Goal: Check status: Check status

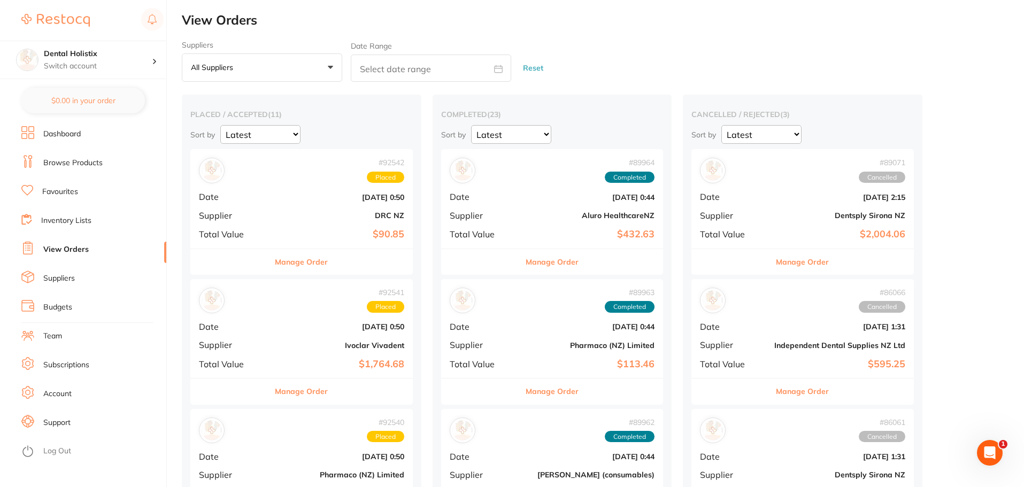
checkbox input "false"
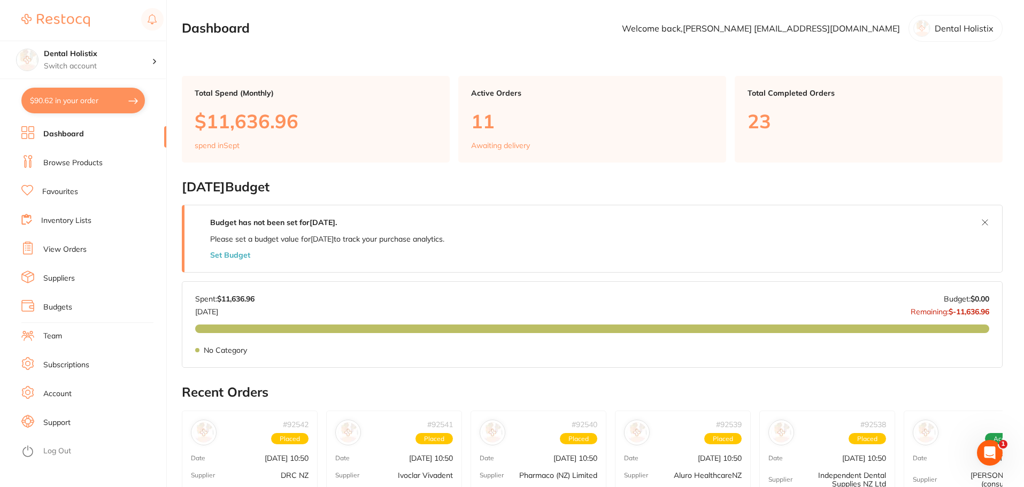
click at [92, 103] on button "$90.62 in your order" at bounding box center [82, 101] width 123 height 26
checkbox input "true"
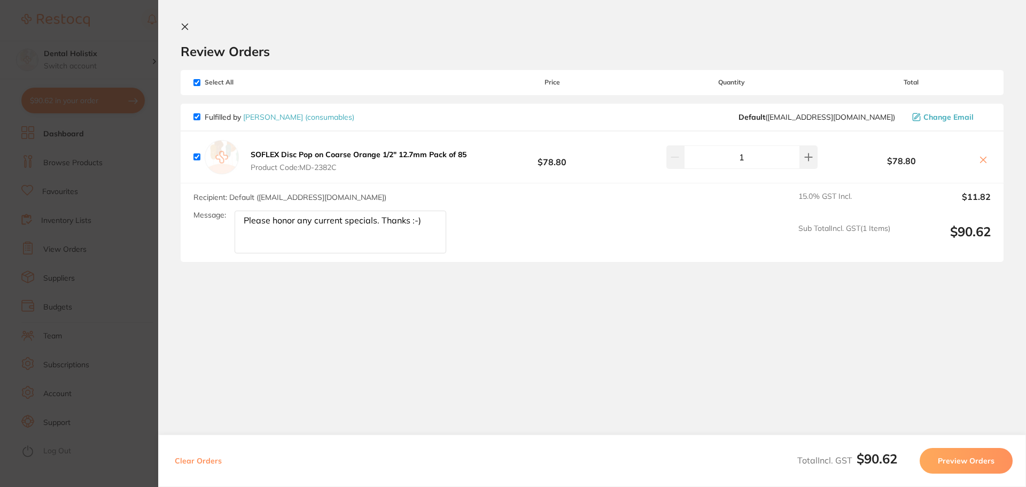
click at [186, 22] on icon at bounding box center [185, 26] width 9 height 9
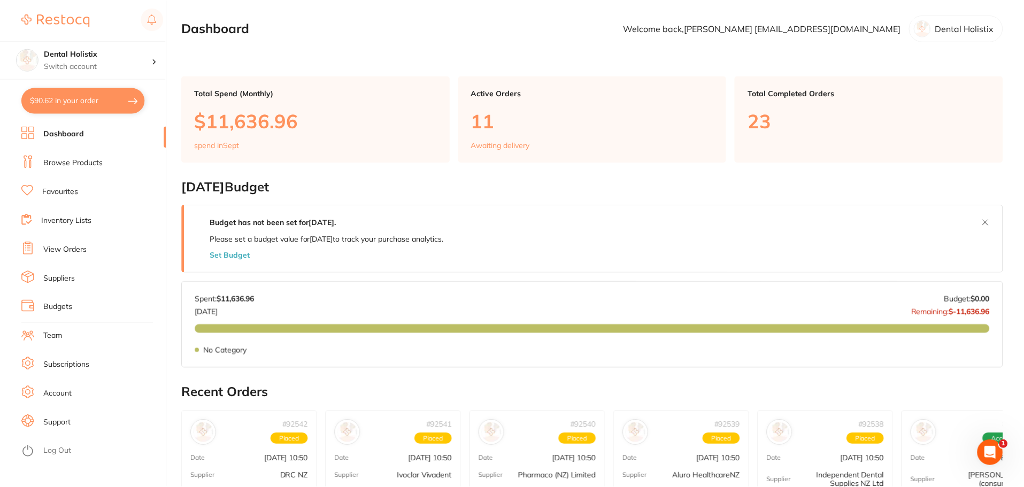
scroll to position [3, 0]
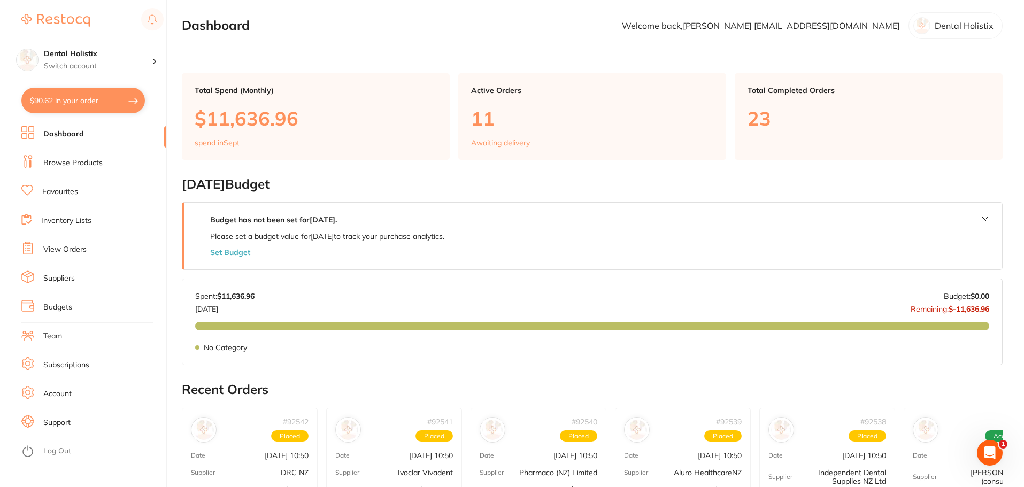
click at [957, 27] on p "Dental Holistix" at bounding box center [963, 26] width 59 height 10
click at [876, 37] on section "Dashboard Welcome back, Kara Williams williamsdentistrynz@gmail.com Dental Holi…" at bounding box center [592, 25] width 820 height 27
click at [90, 103] on button "$90.62 in your order" at bounding box center [82, 101] width 123 height 26
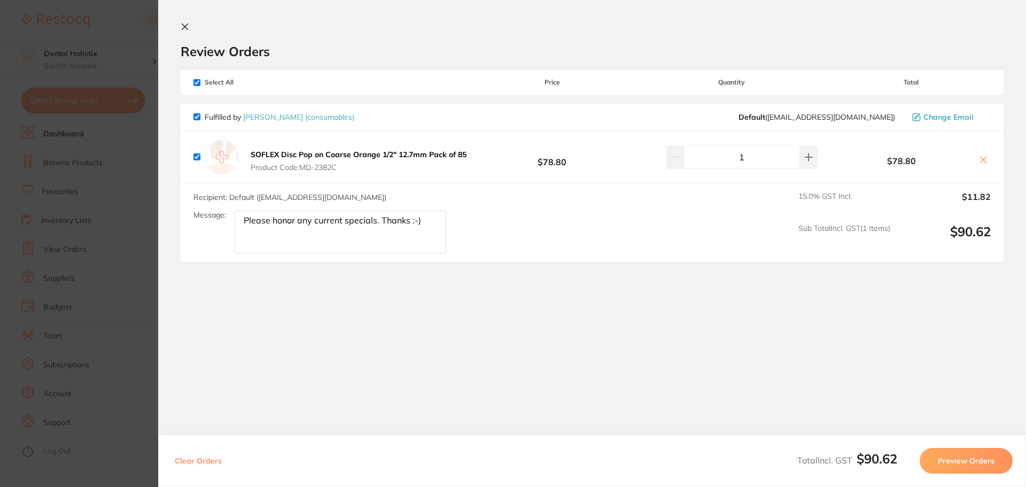
click at [183, 24] on icon at bounding box center [185, 26] width 9 height 9
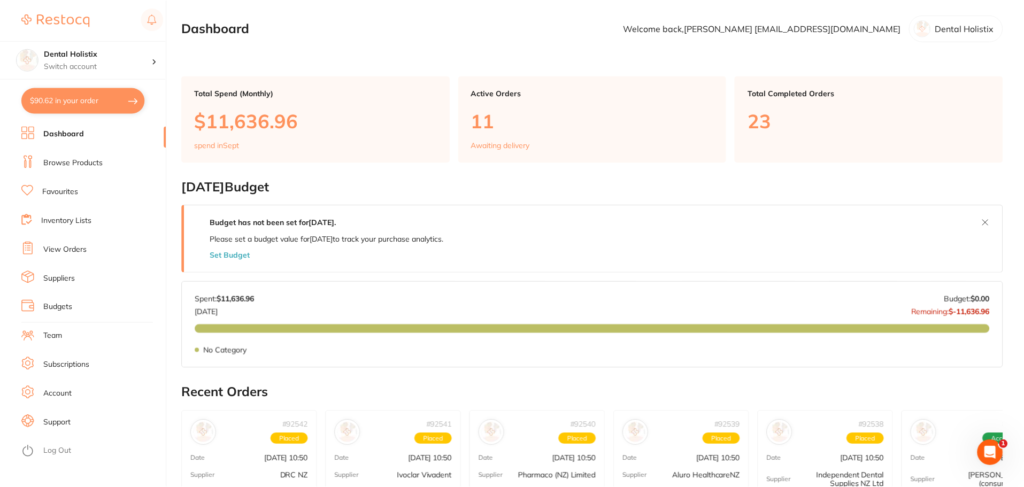
scroll to position [3, 0]
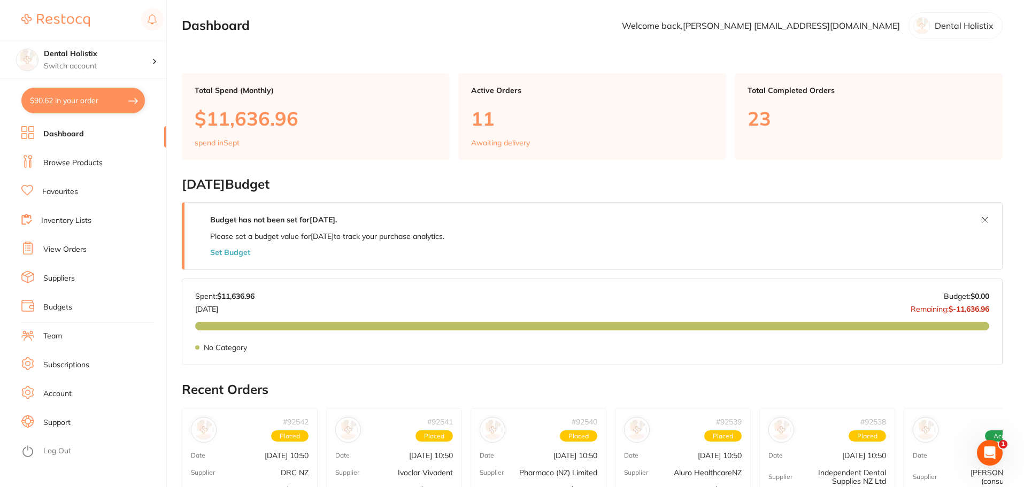
click at [846, 50] on main "Dashboard Welcome back, Kara Williams williamsdentistrynz@gmail.com Dental Holi…" at bounding box center [603, 424] width 842 height 855
click at [944, 28] on p "Dental Holistix" at bounding box center [963, 26] width 59 height 10
click at [882, 27] on p "Welcome back, [PERSON_NAME] [EMAIL_ADDRESS][DOMAIN_NAME]" at bounding box center [761, 26] width 278 height 10
click at [150, 62] on p "Switch account" at bounding box center [98, 66] width 108 height 11
click at [105, 91] on h4 "Dental Holistix" at bounding box center [94, 92] width 96 height 11
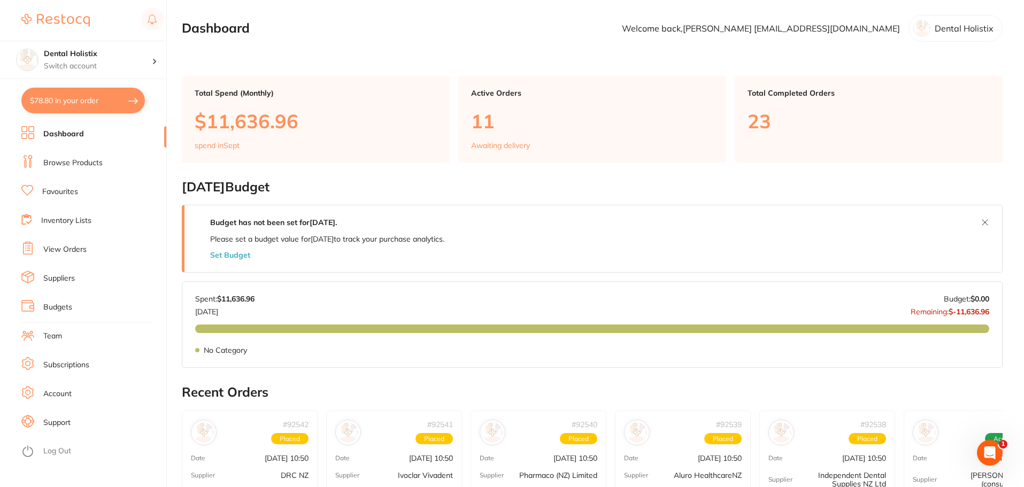
click at [941, 32] on p "Dental Holistix" at bounding box center [963, 29] width 59 height 10
click at [857, 32] on p "Welcome back, [PERSON_NAME] [EMAIL_ADDRESS][DOMAIN_NAME]" at bounding box center [761, 29] width 278 height 10
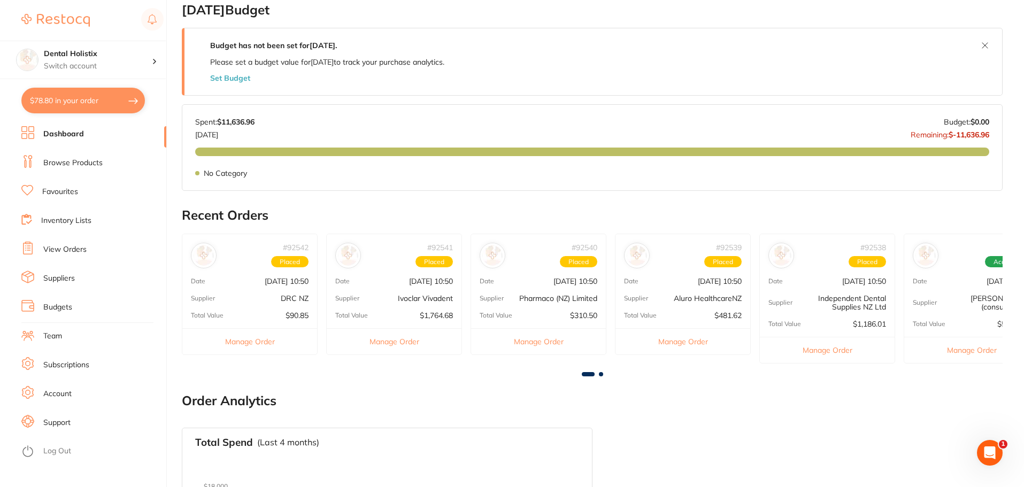
scroll to position [267, 0]
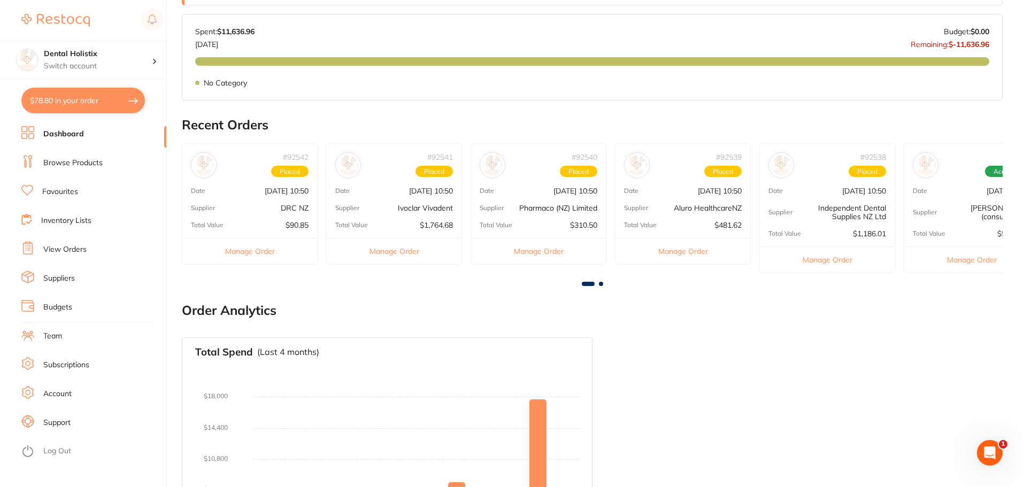
click at [65, 253] on link "View Orders" at bounding box center [64, 249] width 43 height 11
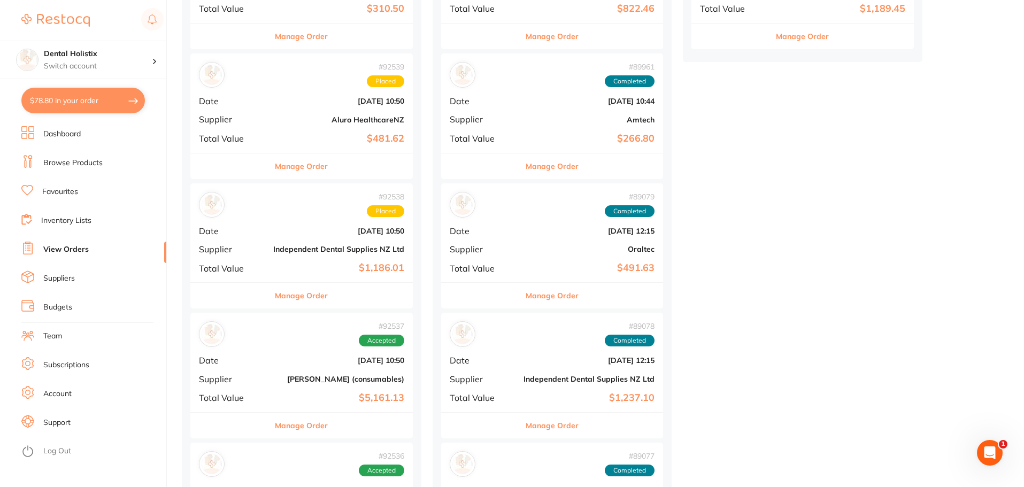
scroll to position [588, 0]
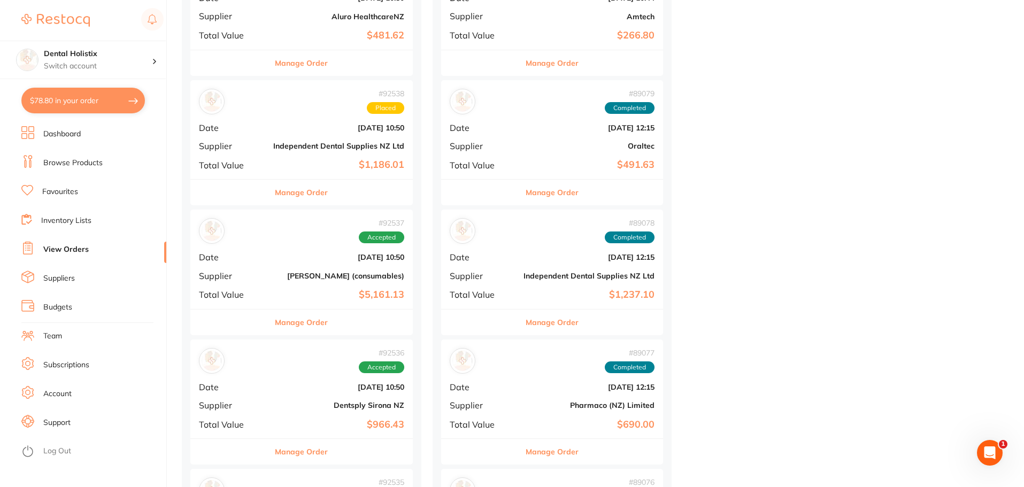
click at [303, 258] on b "[DATE] 10:50" at bounding box center [338, 257] width 131 height 9
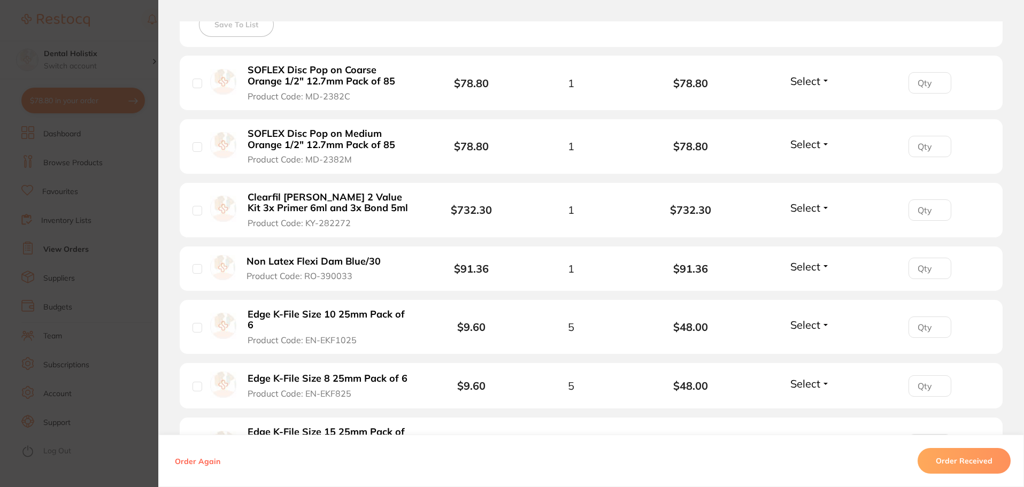
scroll to position [321, 0]
click at [810, 75] on span "Select" at bounding box center [805, 79] width 30 height 13
click at [742, 220] on li "Clearfil [PERSON_NAME] 2 Value Kit 3x Primer 6ml and 3x Bond 5ml Product Code: …" at bounding box center [591, 209] width 823 height 55
click at [811, 319] on span "Select" at bounding box center [805, 323] width 30 height 13
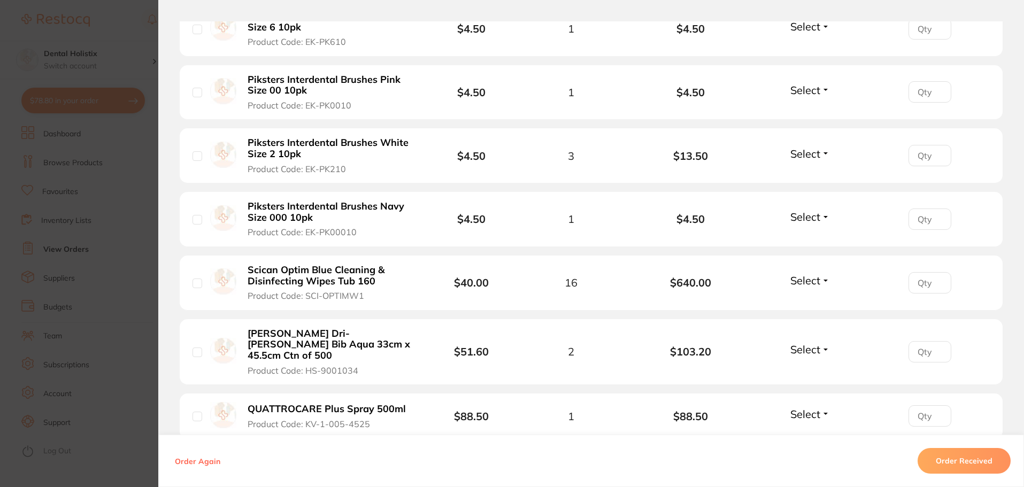
scroll to position [1657, 0]
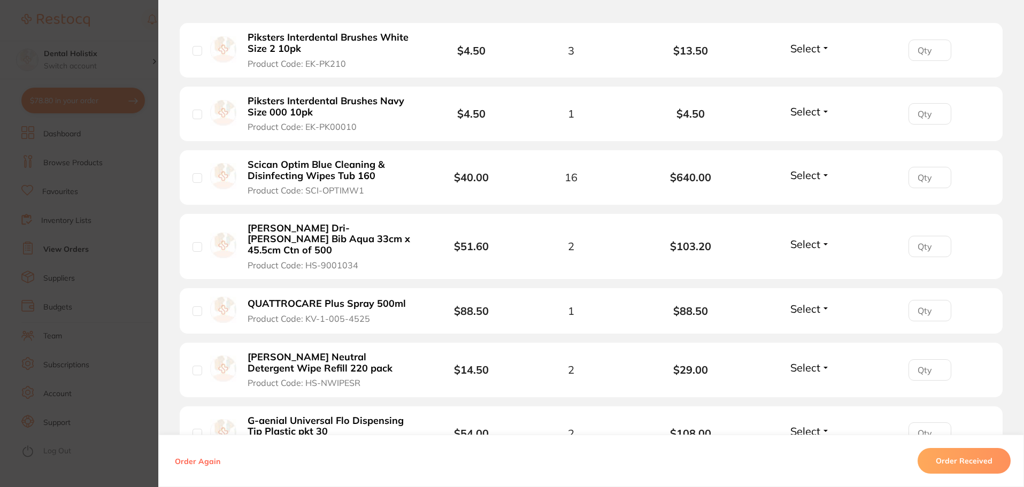
click at [125, 112] on section "Order ID: Restocq- 92537 Order Information Accepted Order Order Date [DATE] 10:…" at bounding box center [512, 243] width 1024 height 487
